Goal: Information Seeking & Learning: Learn about a topic

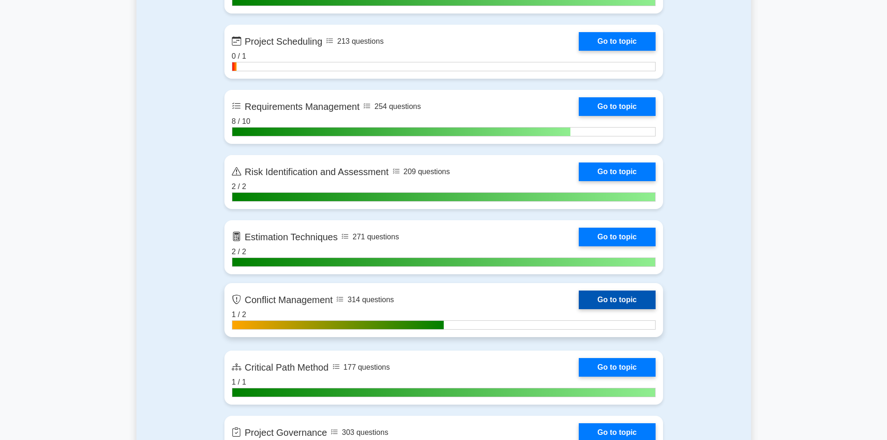
scroll to position [1303, 0]
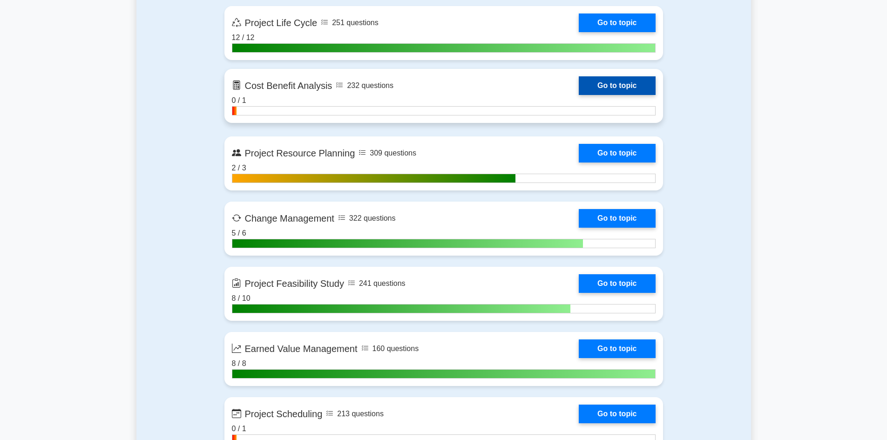
click at [601, 89] on link "Go to topic" at bounding box center [617, 85] width 76 height 19
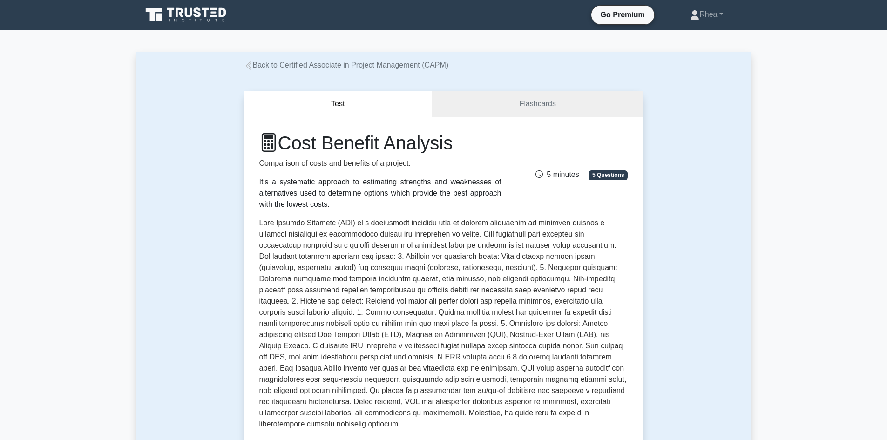
scroll to position [140, 0]
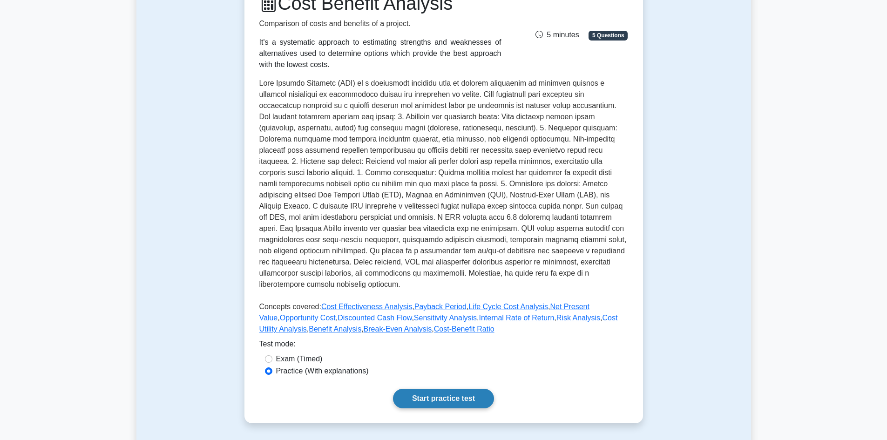
click at [456, 392] on link "Start practice test" at bounding box center [443, 399] width 101 height 20
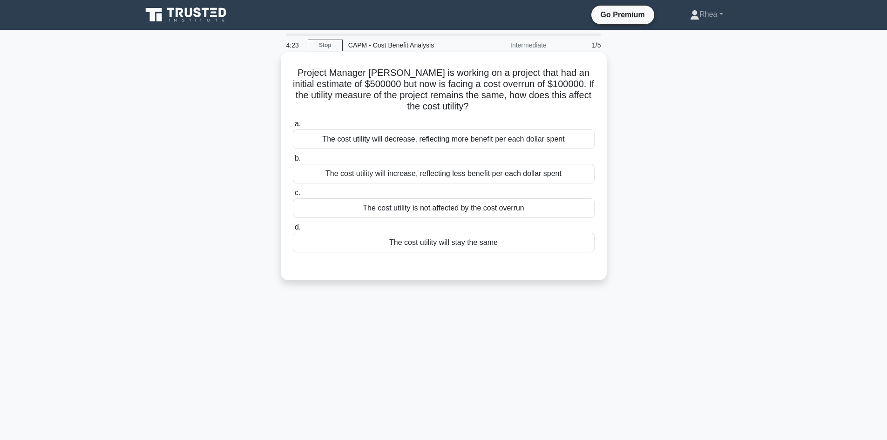
click at [447, 175] on div "The cost utility will increase, reflecting less benefit per each dollar spent" at bounding box center [444, 174] width 302 height 20
click at [293, 162] on input "b. The cost utility will increase, reflecting less benefit per each dollar spent" at bounding box center [293, 158] width 0 height 6
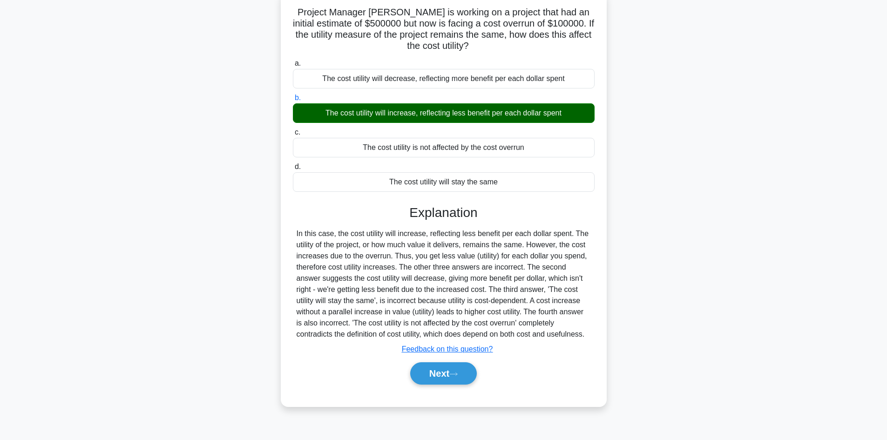
scroll to position [16, 0]
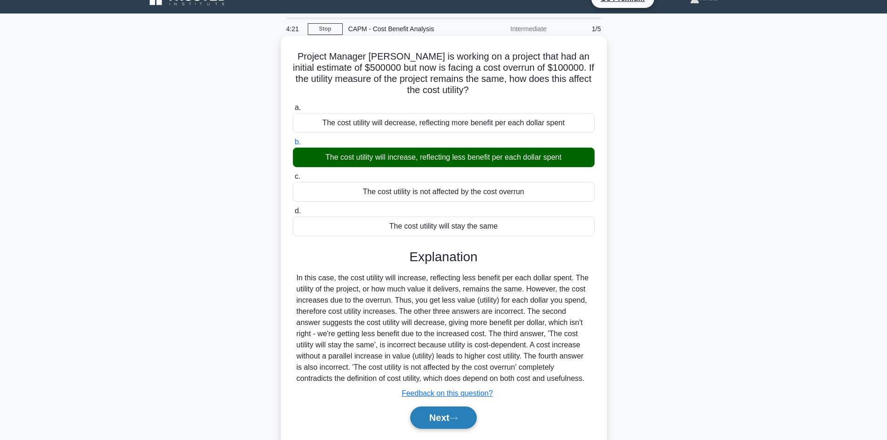
click at [434, 418] on button "Next" at bounding box center [443, 417] width 67 height 22
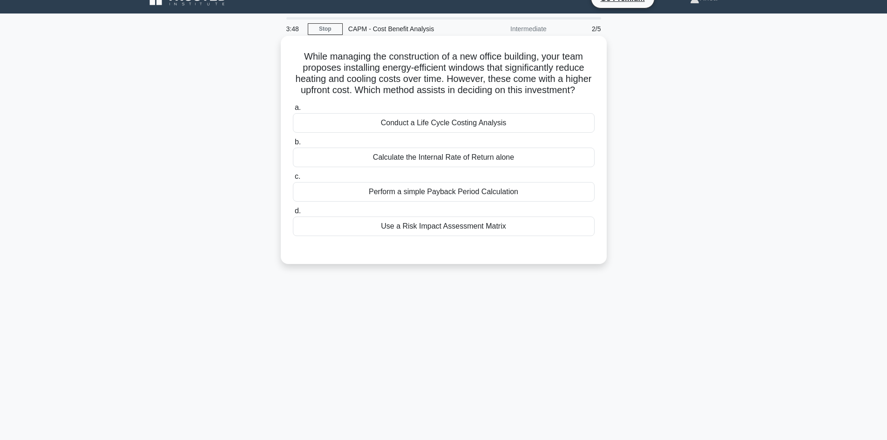
click at [468, 133] on div "Conduct a Life Cycle Costing Analysis" at bounding box center [444, 123] width 302 height 20
click at [293, 111] on input "a. Conduct a Life Cycle Costing Analysis" at bounding box center [293, 108] width 0 height 6
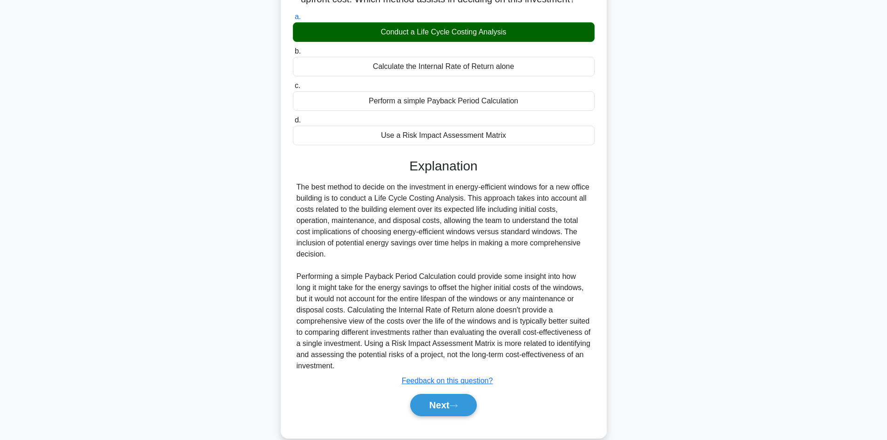
scroll to position [135, 0]
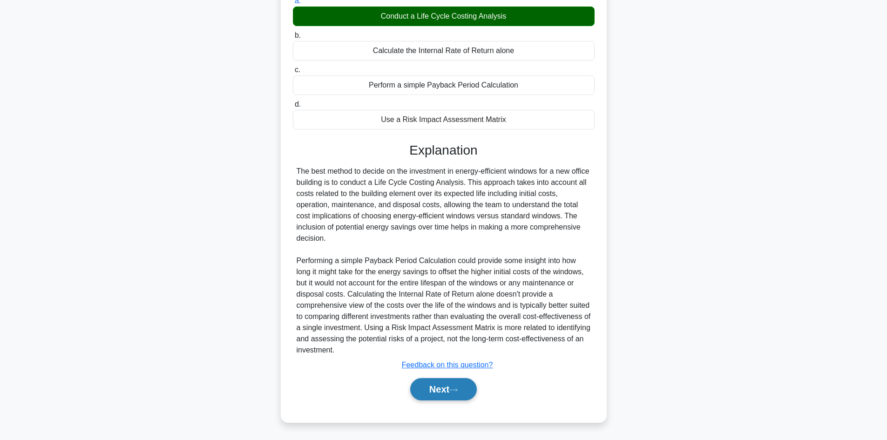
click at [428, 388] on button "Next" at bounding box center [443, 389] width 67 height 22
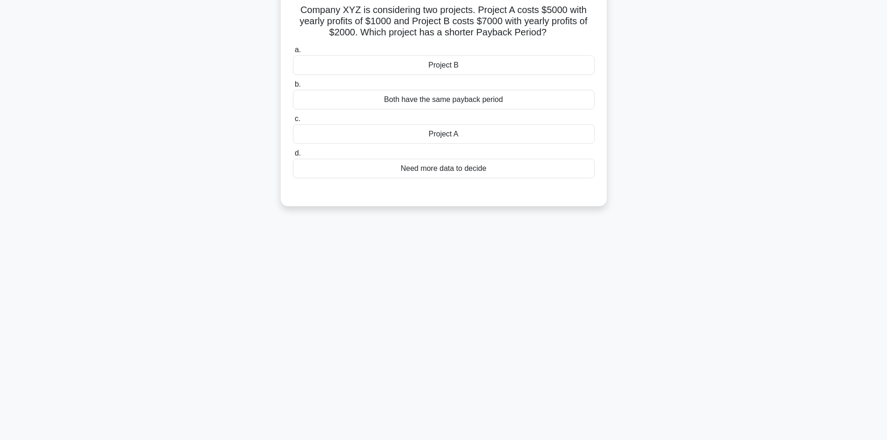
scroll to position [0, 0]
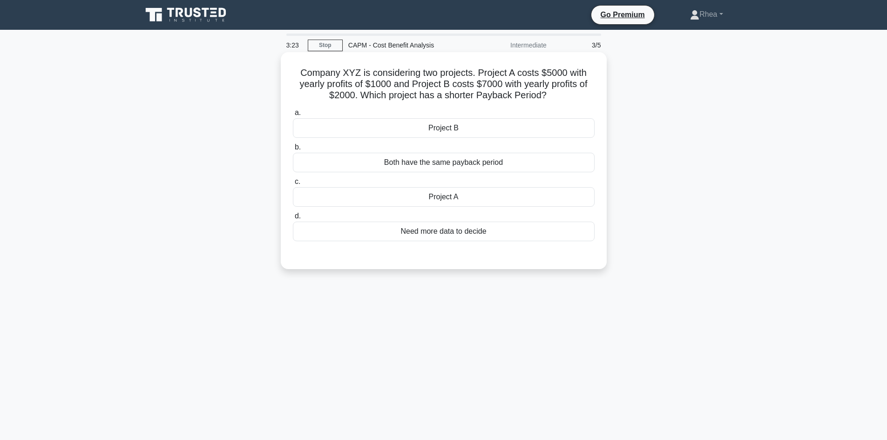
click at [475, 130] on div "Project B" at bounding box center [444, 128] width 302 height 20
click at [293, 116] on input "a. Project B" at bounding box center [293, 113] width 0 height 6
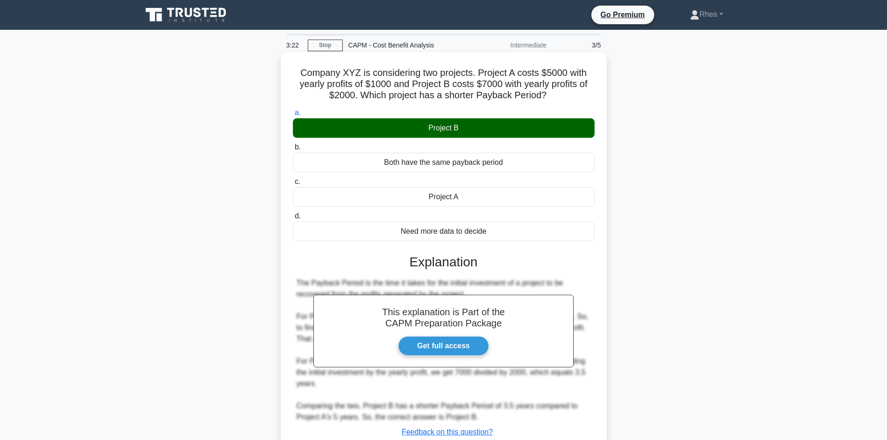
scroll to position [67, 0]
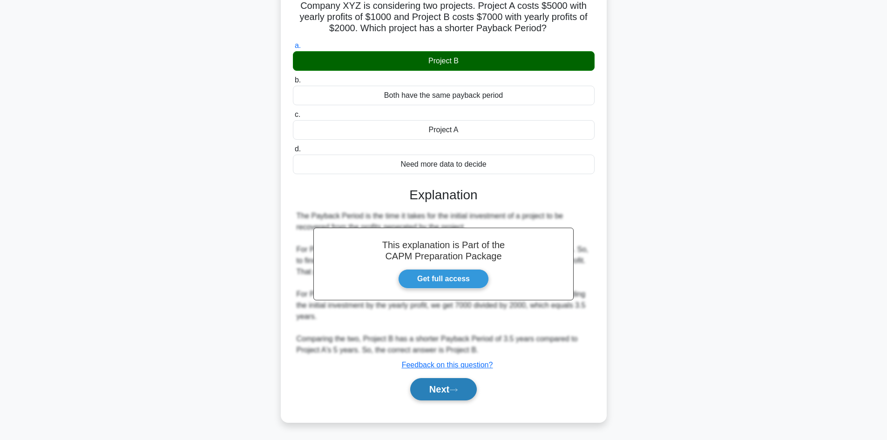
click at [422, 383] on button "Next" at bounding box center [443, 389] width 67 height 22
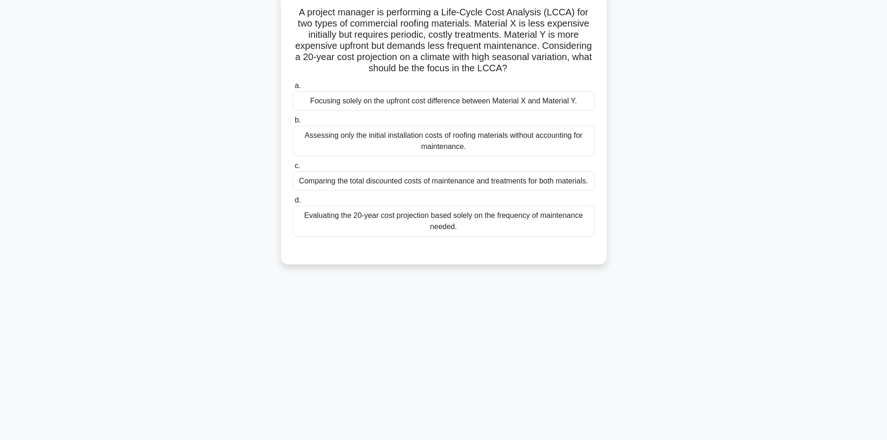
scroll to position [16, 0]
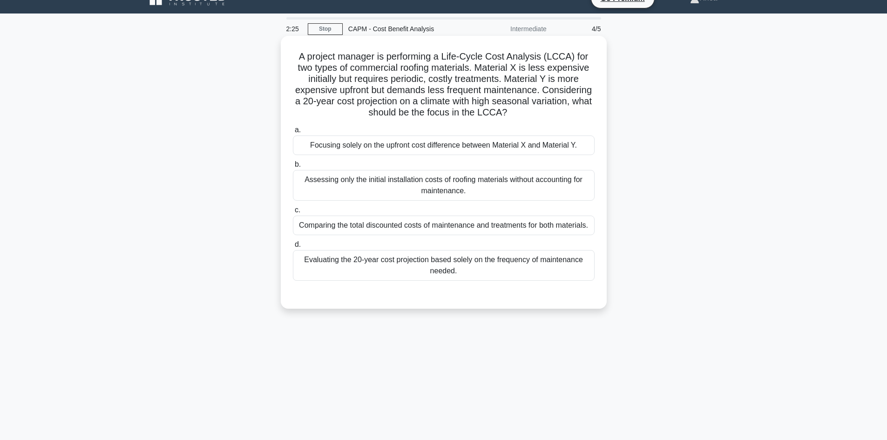
click at [498, 276] on div "Evaluating the 20-year cost projection based solely on the frequency of mainten…" at bounding box center [444, 265] width 302 height 31
click at [293, 248] on input "d. Evaluating the 20-year cost projection based solely on the frequency of main…" at bounding box center [293, 245] width 0 height 6
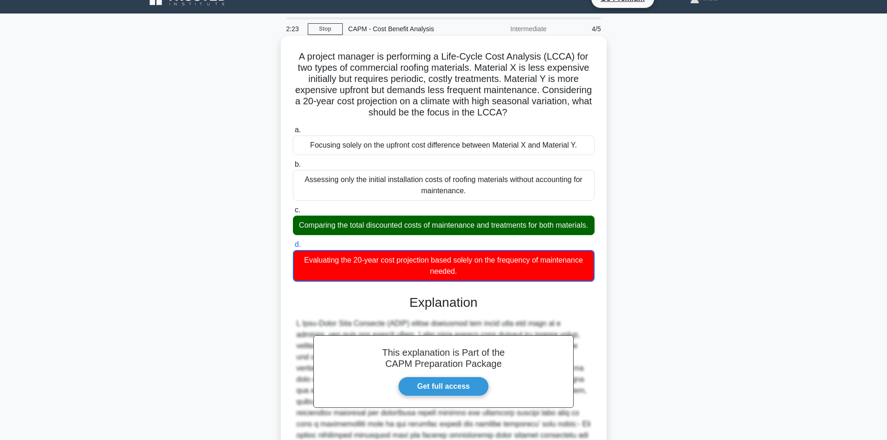
scroll to position [180, 0]
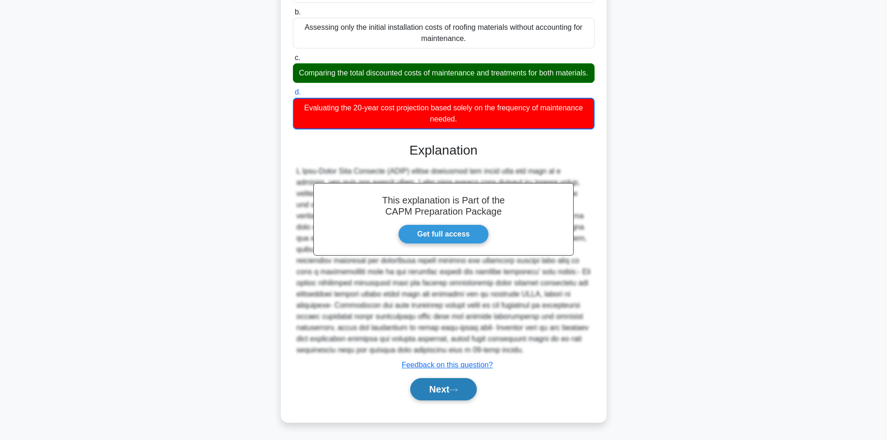
click at [443, 391] on button "Next" at bounding box center [443, 389] width 67 height 22
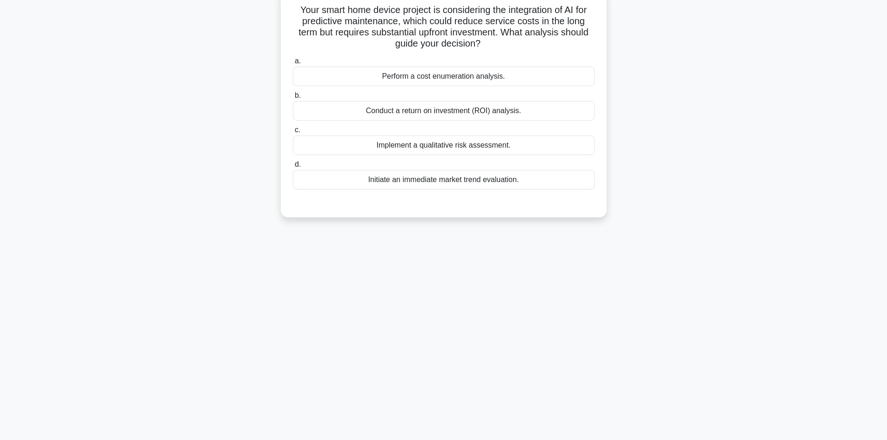
scroll to position [0, 0]
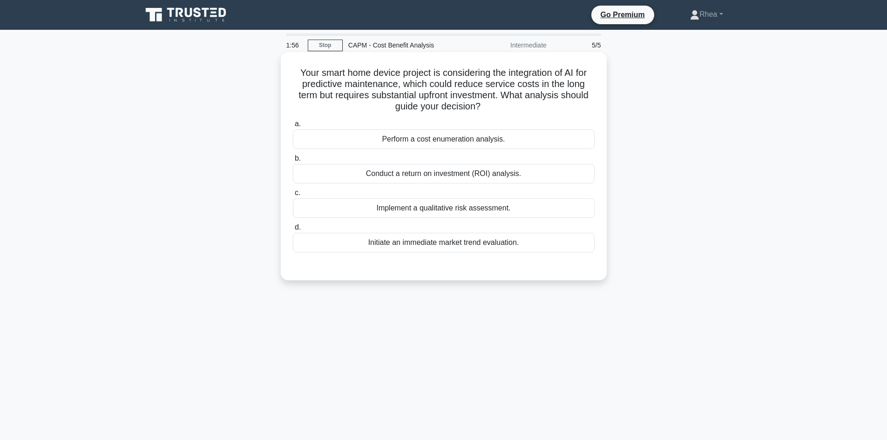
click at [520, 175] on div "Conduct a return on investment (ROI) analysis." at bounding box center [444, 174] width 302 height 20
click at [293, 162] on input "b. Conduct a return on investment (ROI) analysis." at bounding box center [293, 158] width 0 height 6
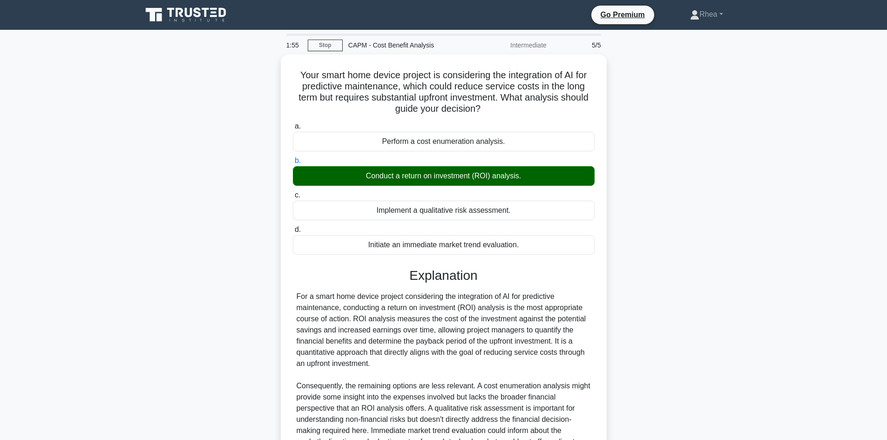
scroll to position [101, 0]
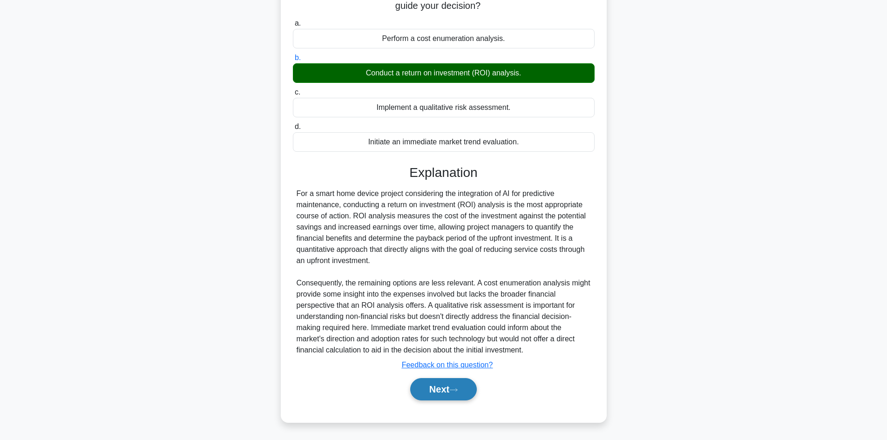
click at [434, 384] on button "Next" at bounding box center [443, 389] width 67 height 22
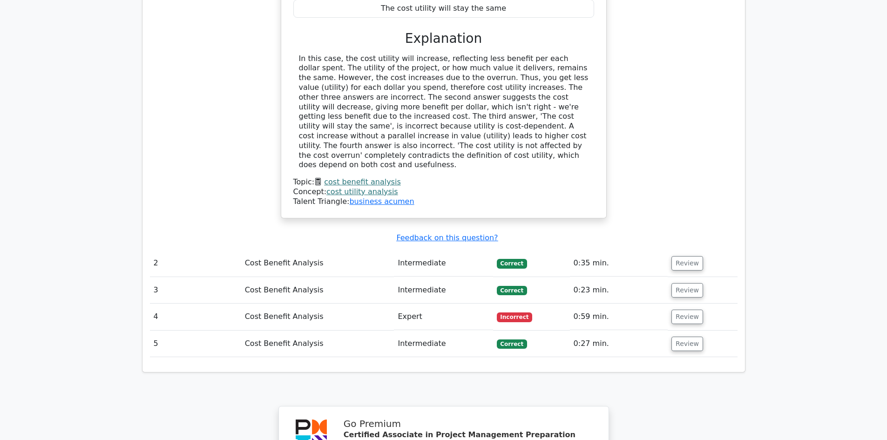
scroll to position [1256, 0]
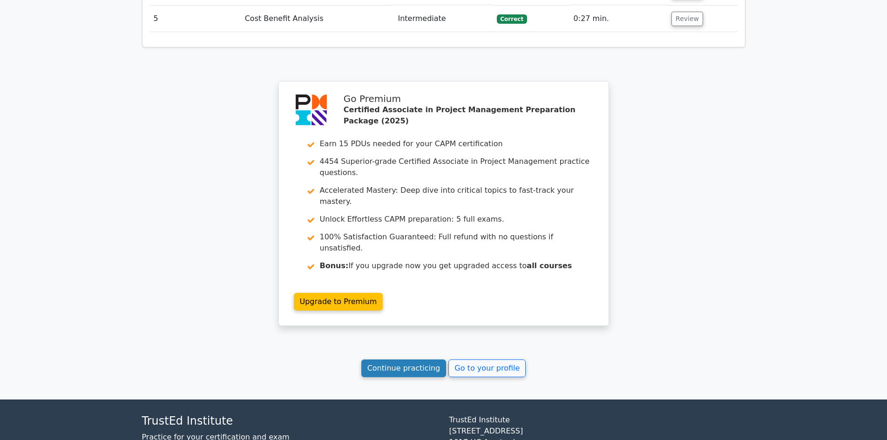
click at [401, 359] on link "Continue practicing" at bounding box center [403, 368] width 85 height 18
